Goal: Task Accomplishment & Management: Manage account settings

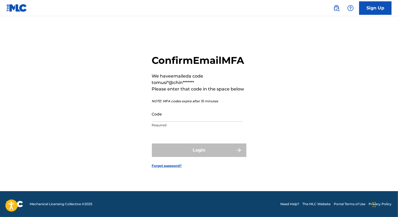
click at [182, 128] on div "Code Required" at bounding box center [197, 119] width 91 height 24
drag, startPoint x: 182, startPoint y: 128, endPoint x: 182, endPoint y: 115, distance: 12.9
click at [182, 122] on input "Code" at bounding box center [197, 114] width 91 height 15
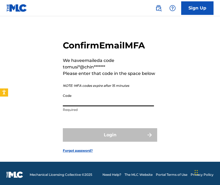
paste input "030752"
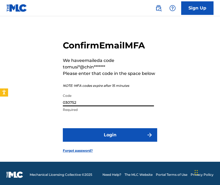
type input "030752"
click at [103, 137] on button "Login" at bounding box center [110, 134] width 94 height 13
